Goal: Task Accomplishment & Management: Use online tool/utility

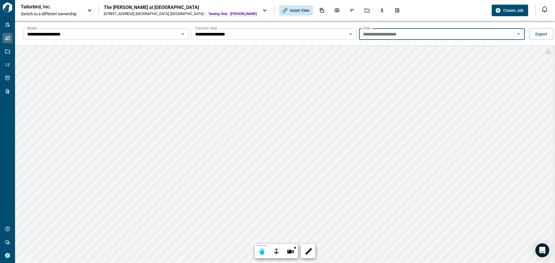
click at [417, 32] on input "**********" at bounding box center [437, 34] width 153 height 8
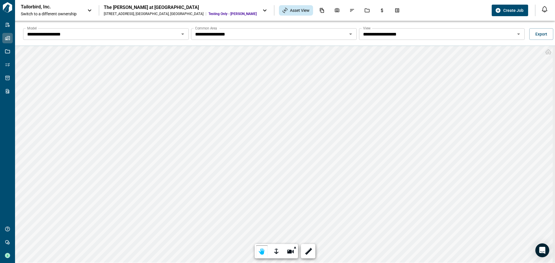
click at [402, 23] on div "**********" at bounding box center [285, 33] width 540 height 25
